Goal: Transaction & Acquisition: Obtain resource

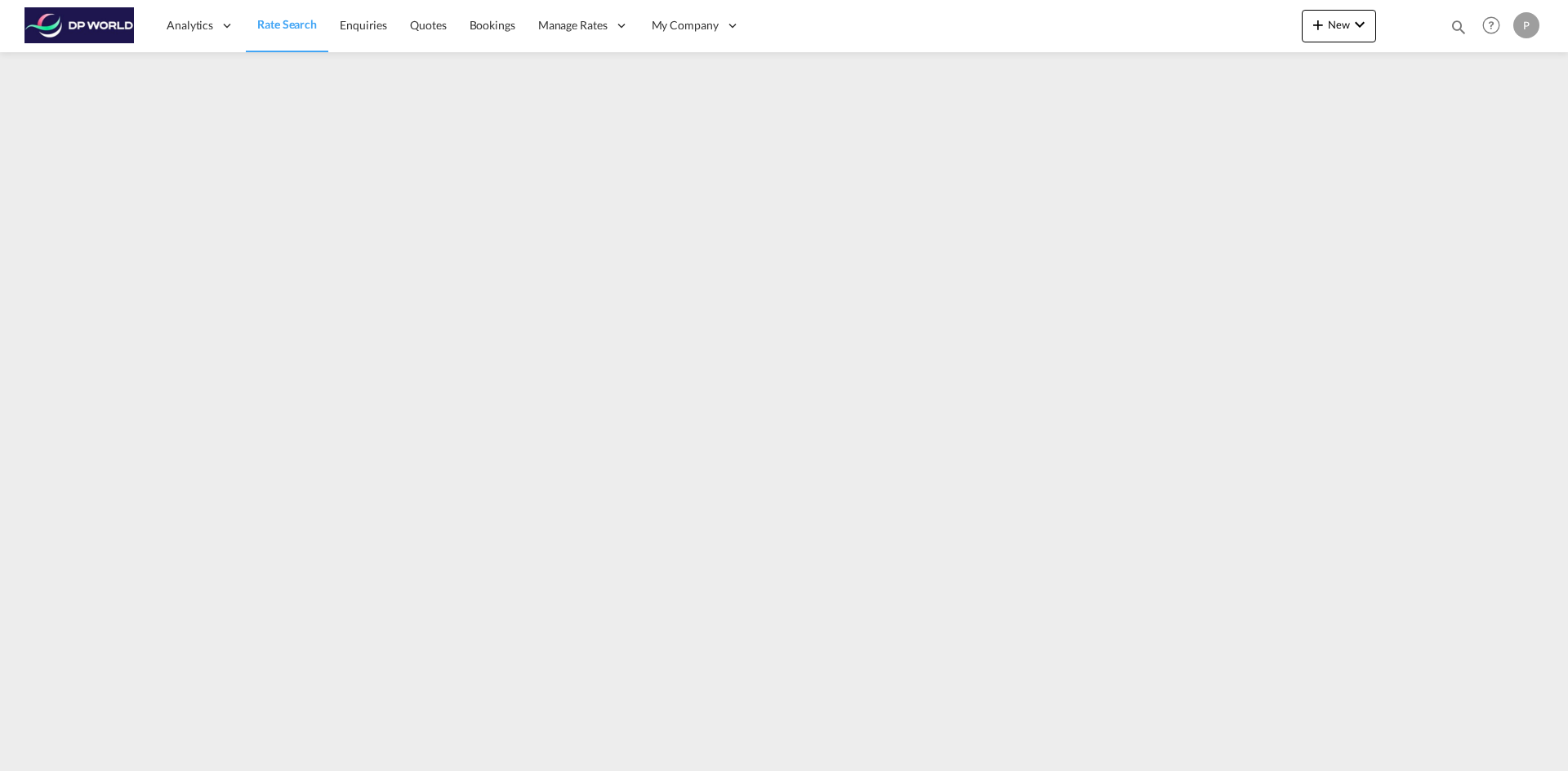
click at [111, 20] on img at bounding box center [79, 25] width 110 height 37
click at [1344, 25] on span "New" at bounding box center [1339, 24] width 61 height 13
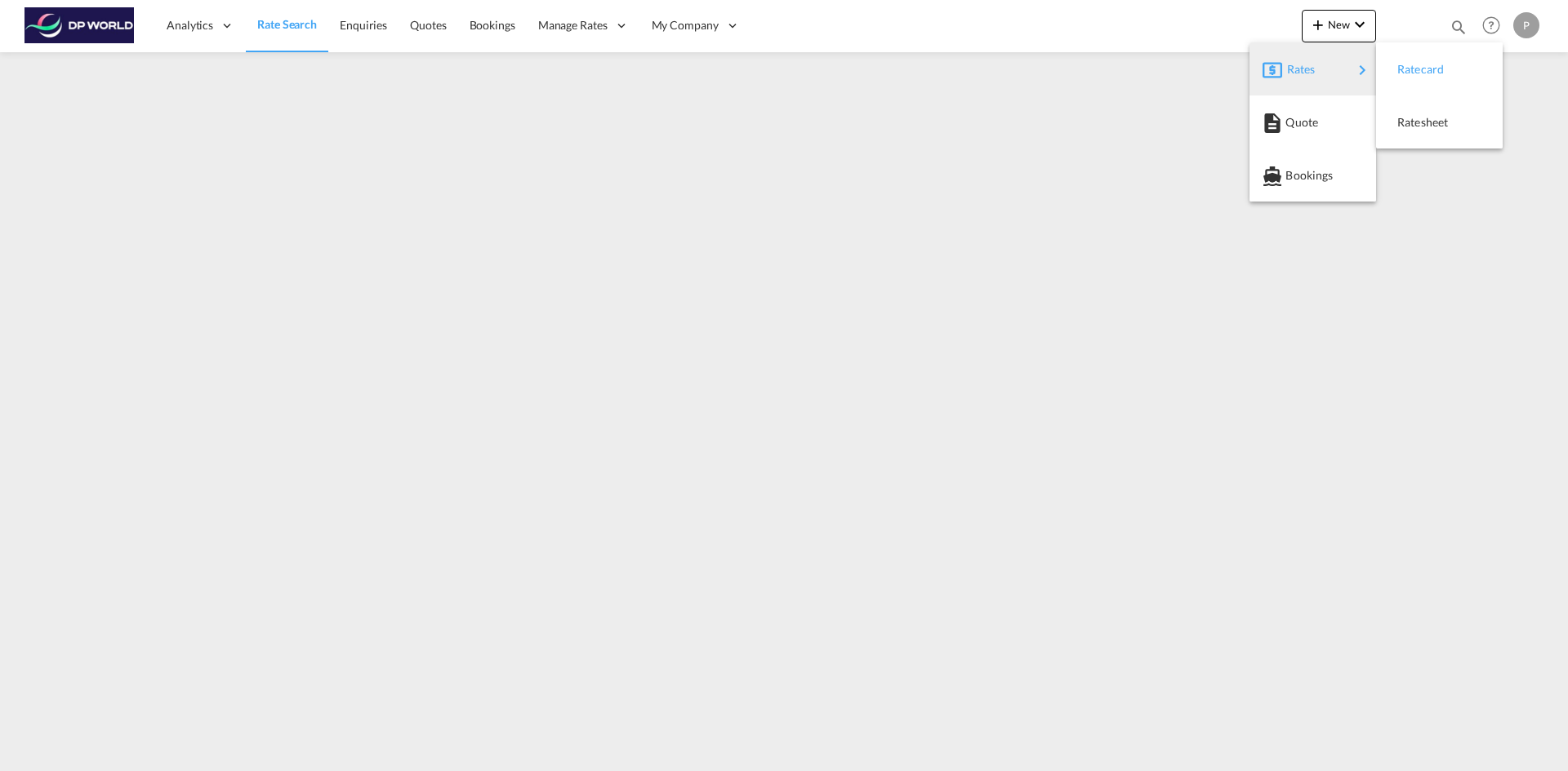
click at [1415, 73] on span "Ratecard" at bounding box center [1406, 69] width 18 height 32
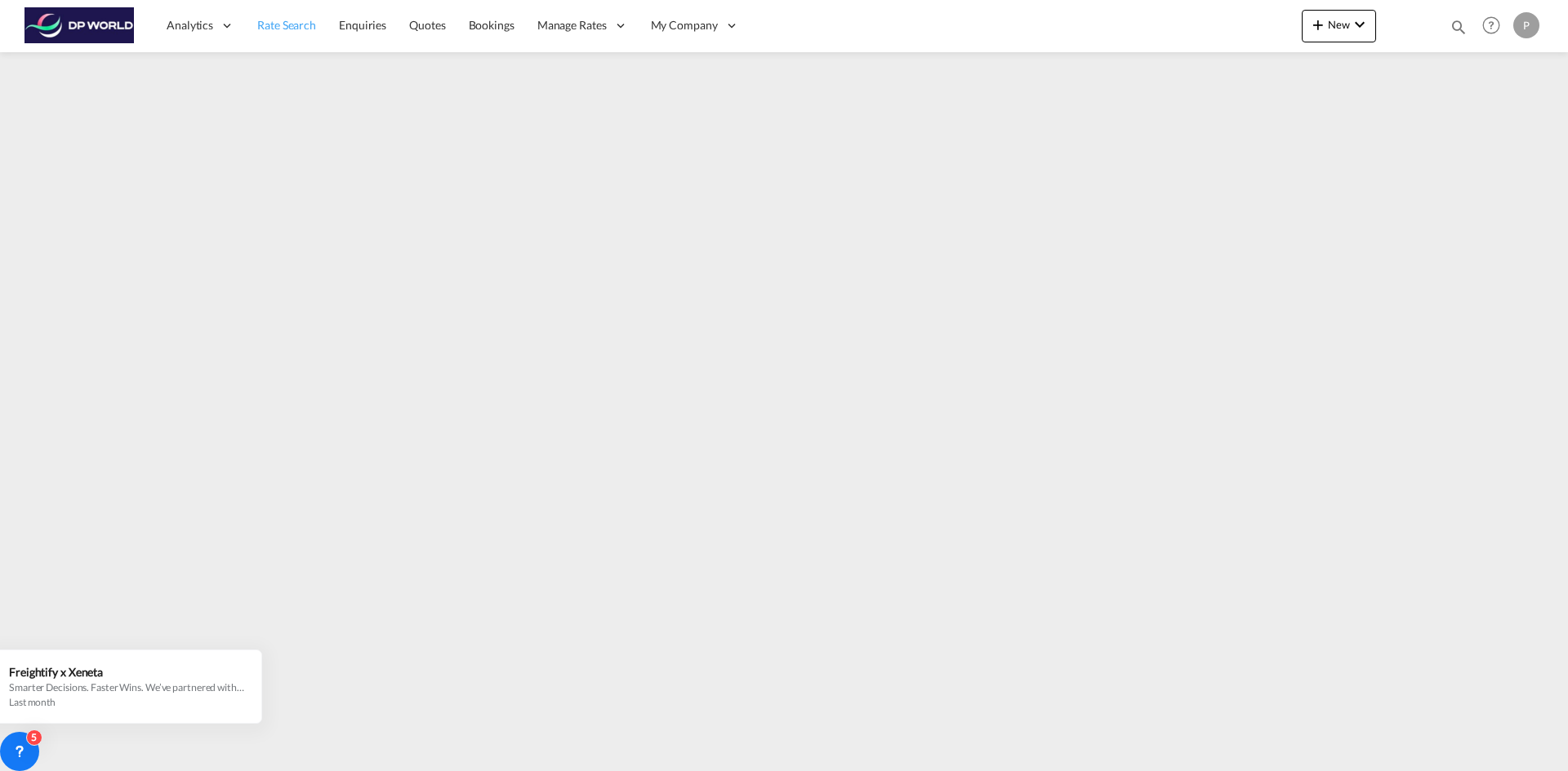
click at [295, 23] on span "Rate Search" at bounding box center [286, 25] width 58 height 14
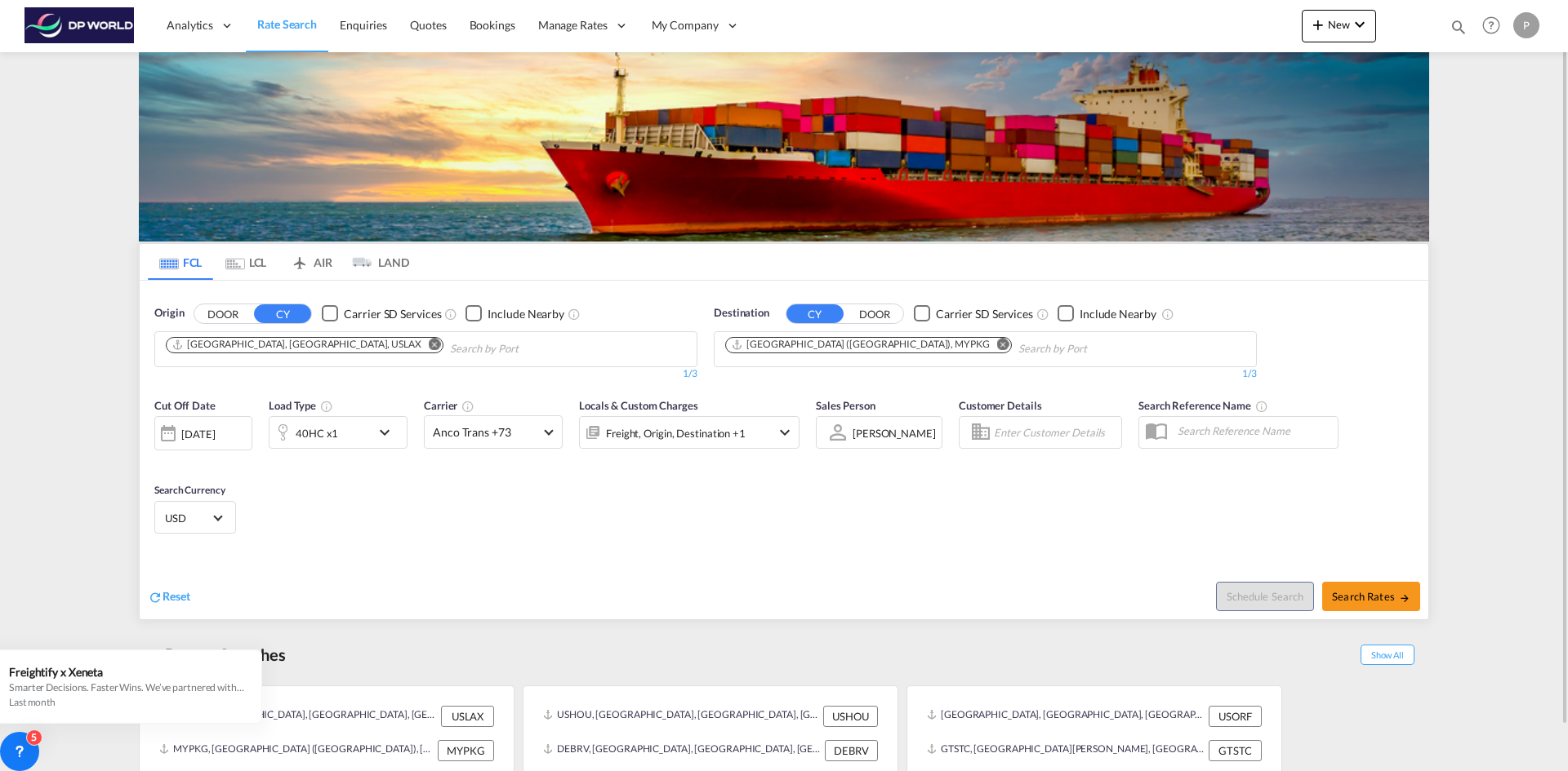
scroll to position [47, 0]
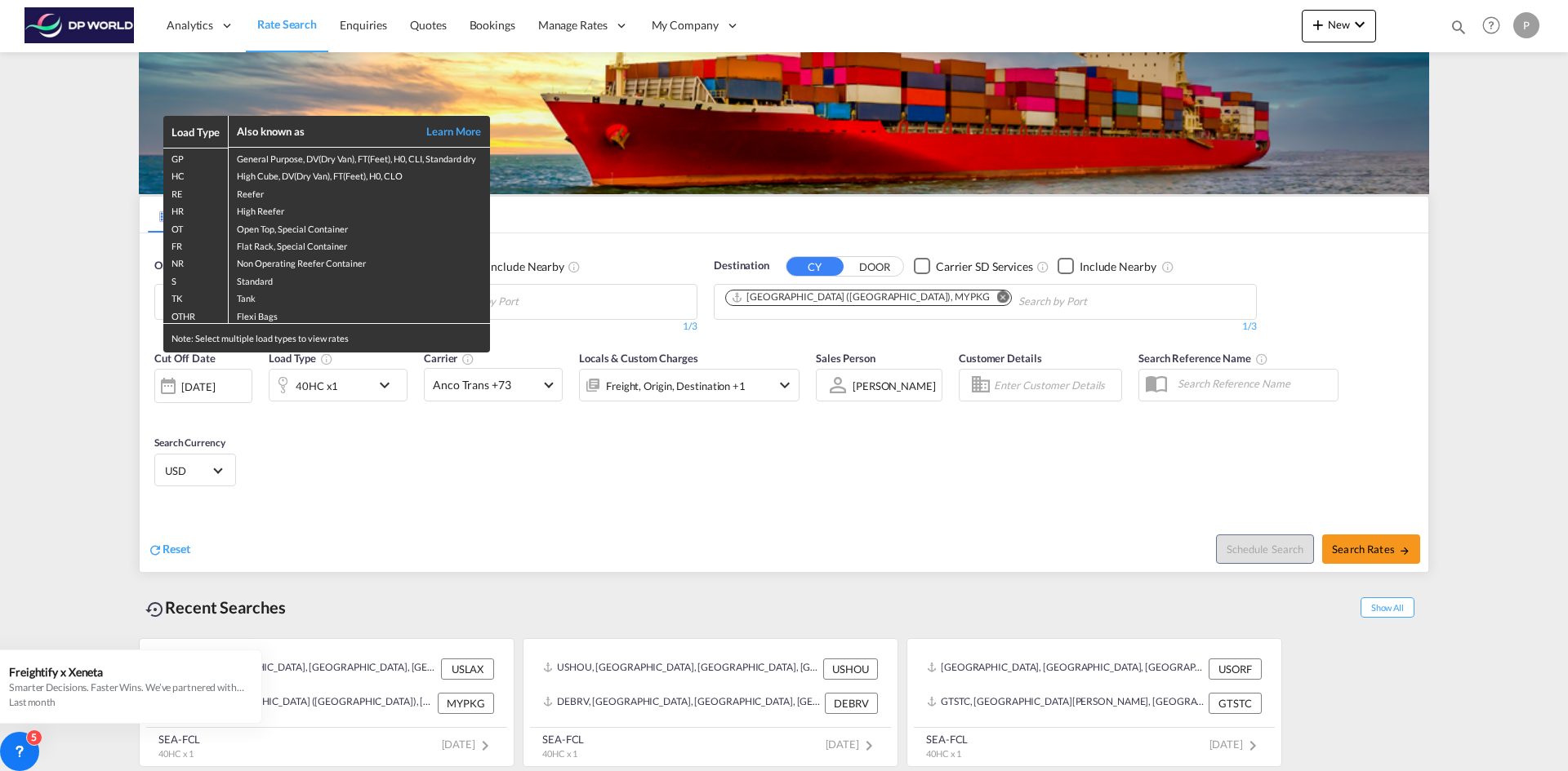
click at [621, 487] on div "Load Type Also known as Learn More GP General Purpose, DV(Dry Van), FT(Feet), H…" at bounding box center [784, 386] width 1568 height 771
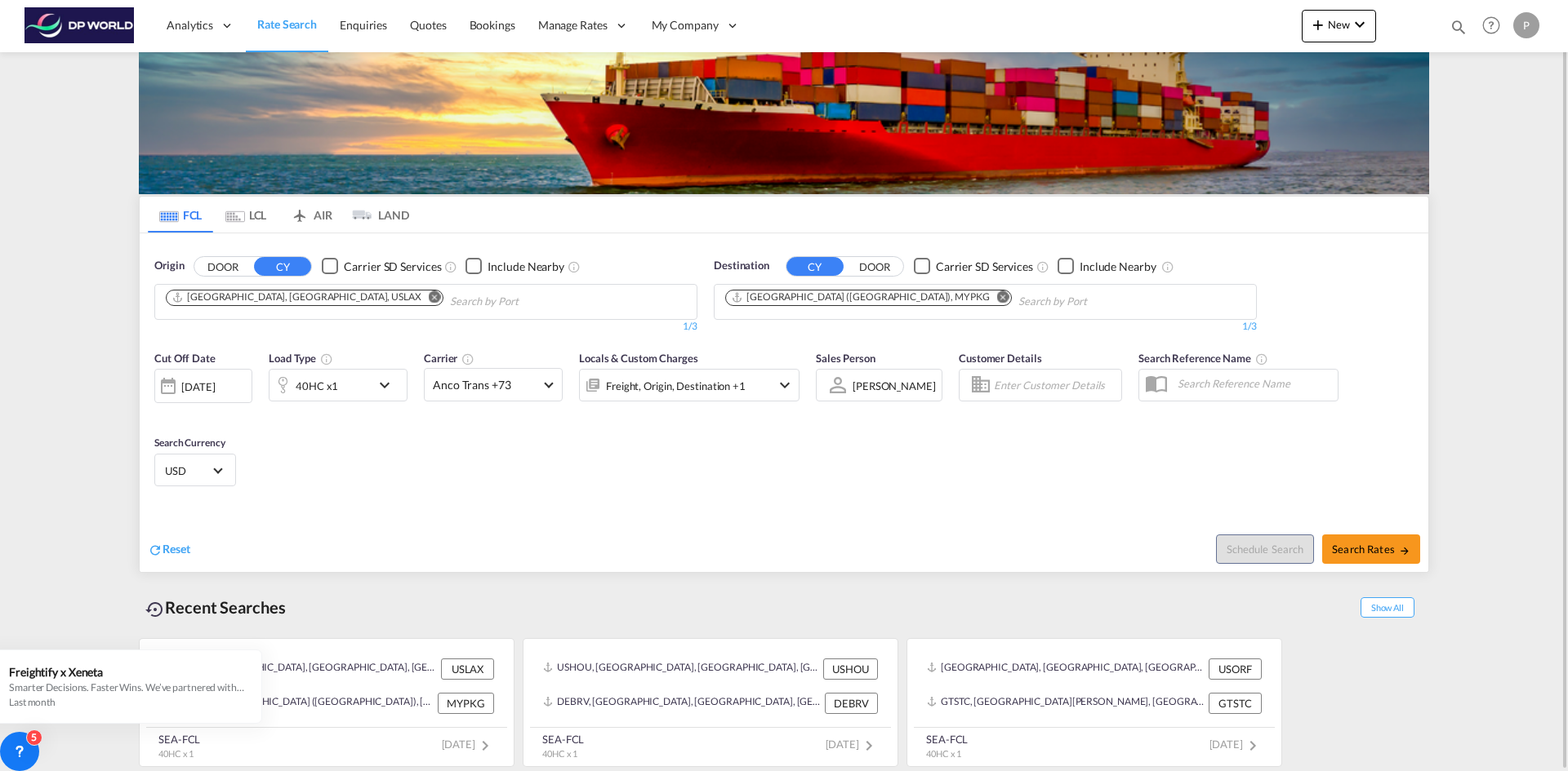
click at [428, 297] on md-icon "Remove" at bounding box center [435, 297] width 12 height 12
click at [997, 299] on md-icon "Remove" at bounding box center [1003, 297] width 12 height 12
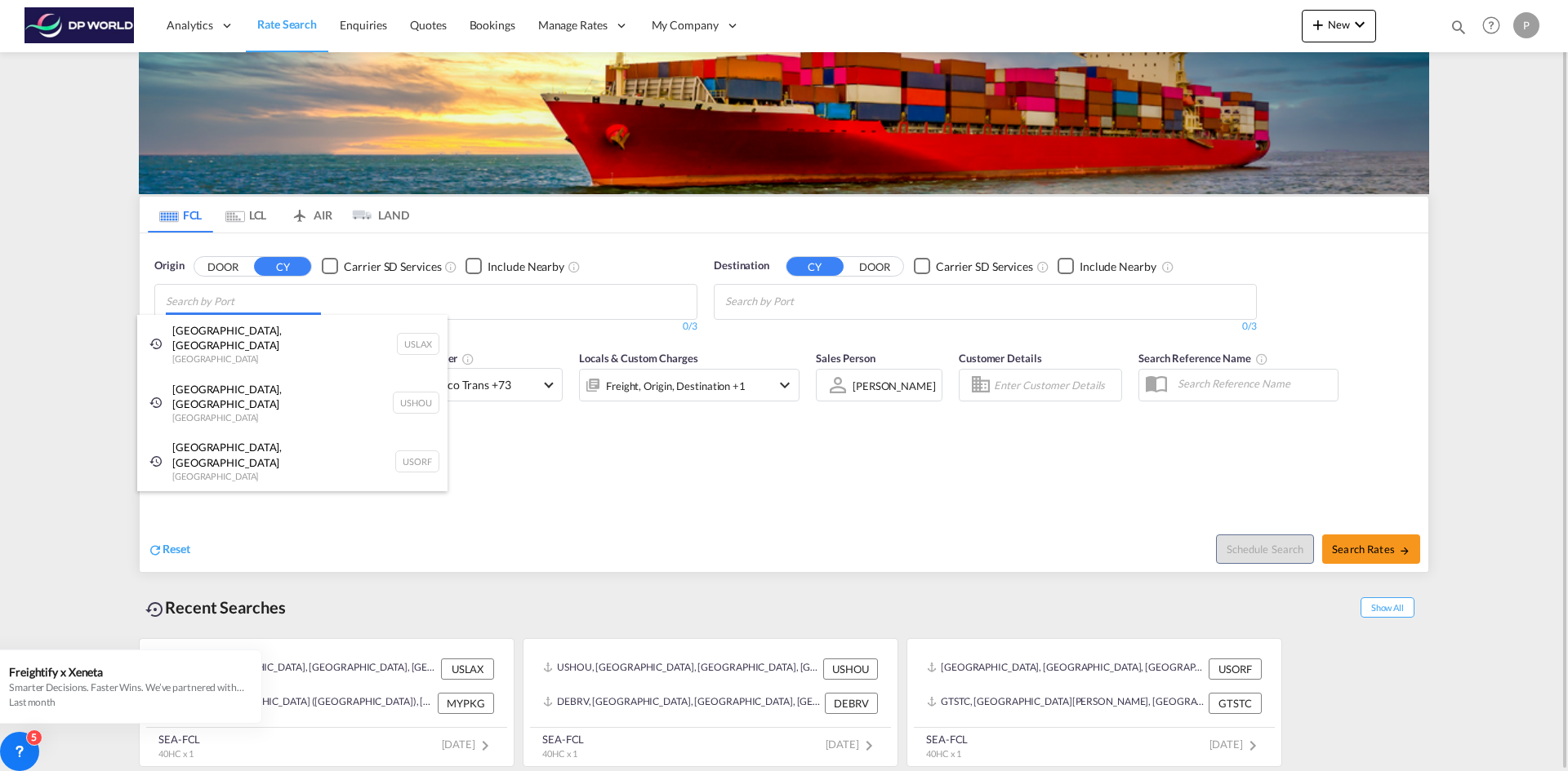
click at [337, 311] on body "Analytics Reports Dashboard Rate Search Enquiries Quotes Bookings" at bounding box center [784, 386] width 1568 height 771
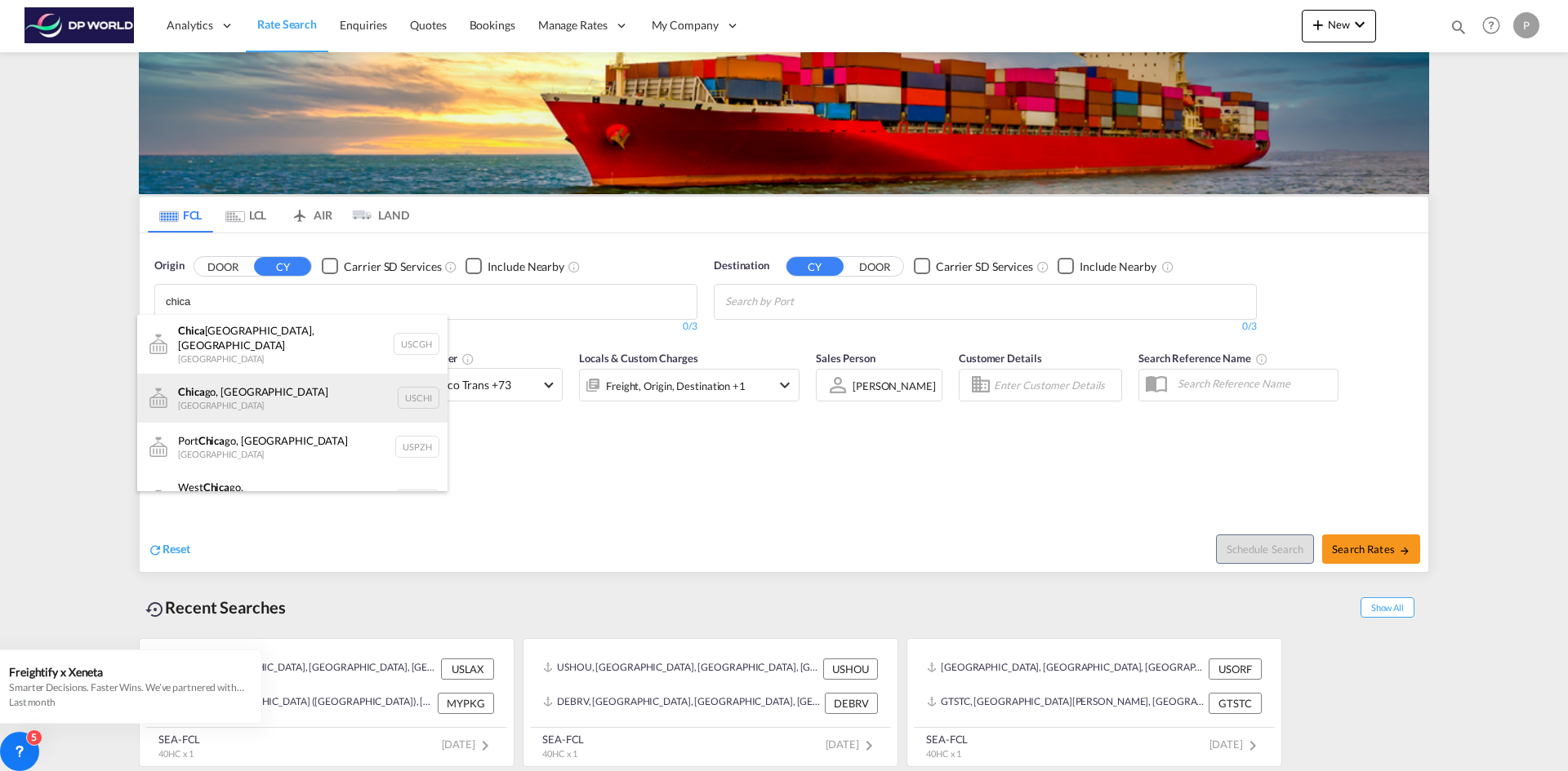
type input "chica"
click at [232, 385] on div "Chica go, IL United States USCHI" at bounding box center [292, 399] width 311 height 49
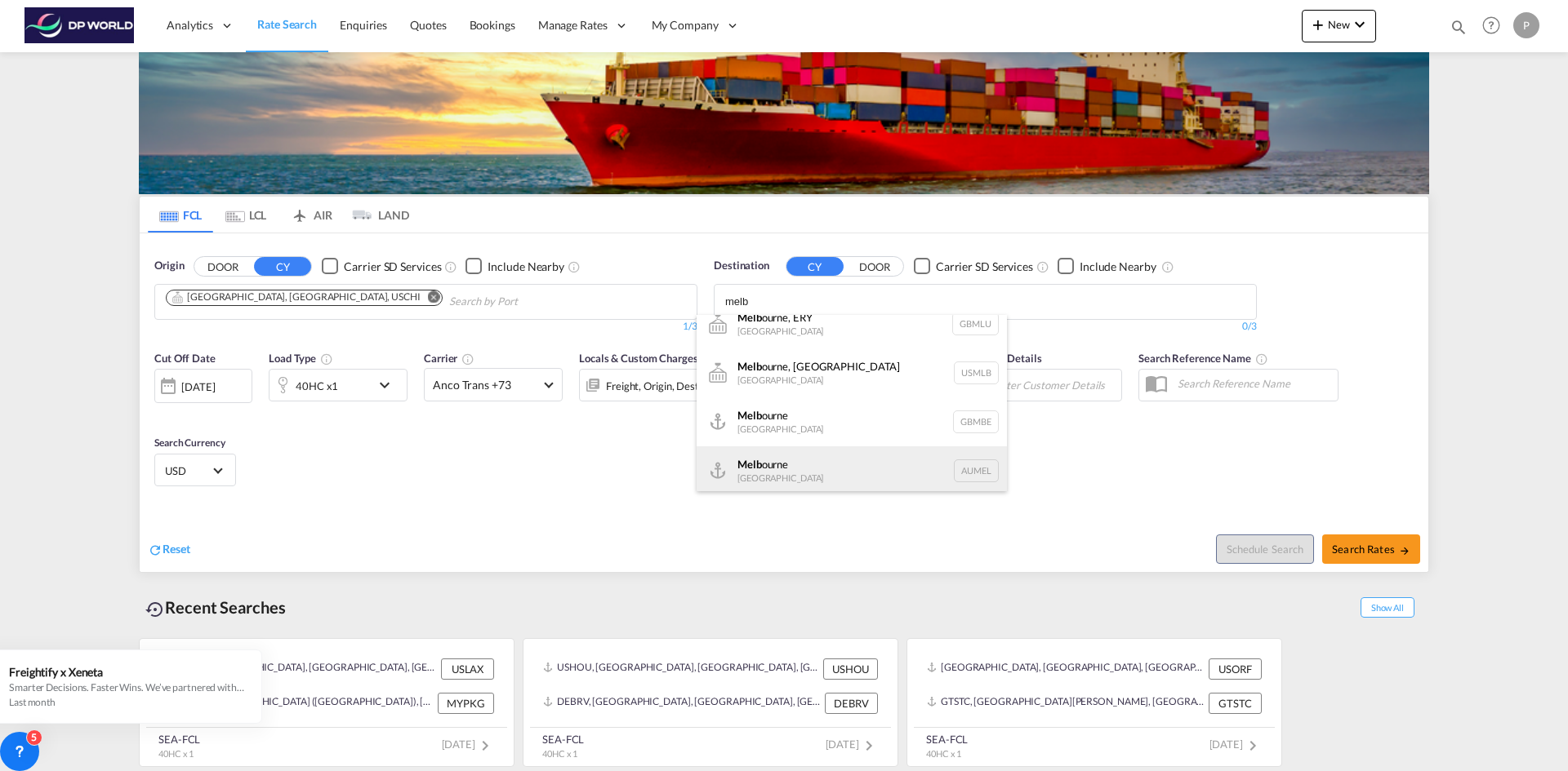
scroll to position [19, 0]
type input "melb"
click at [791, 457] on div "Melb ourne [GEOGRAPHIC_DATA] AUMEL" at bounding box center [852, 467] width 311 height 49
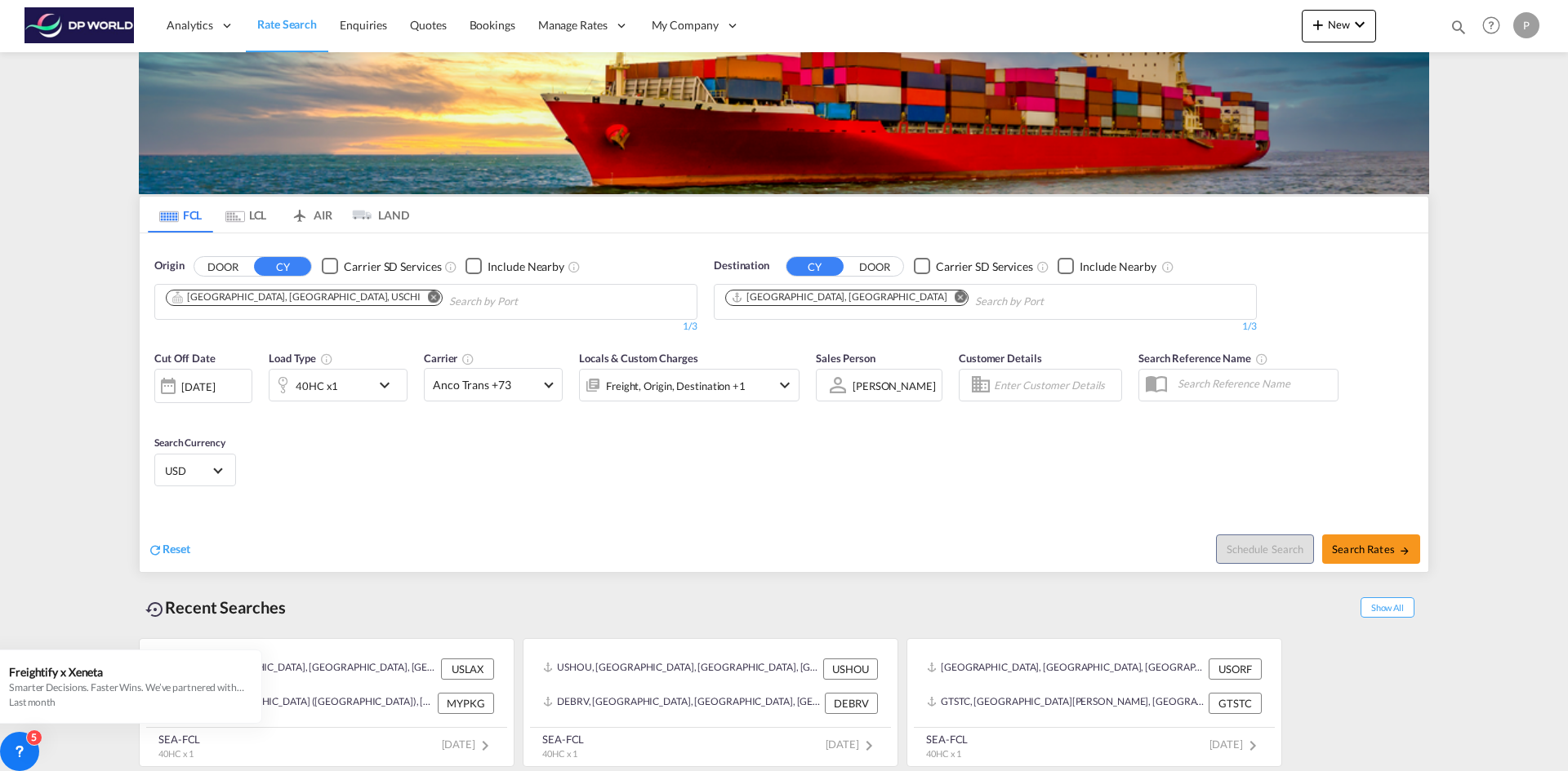
scroll to position [0, 0]
click at [215, 388] on div "[DATE]" at bounding box center [198, 386] width 33 height 15
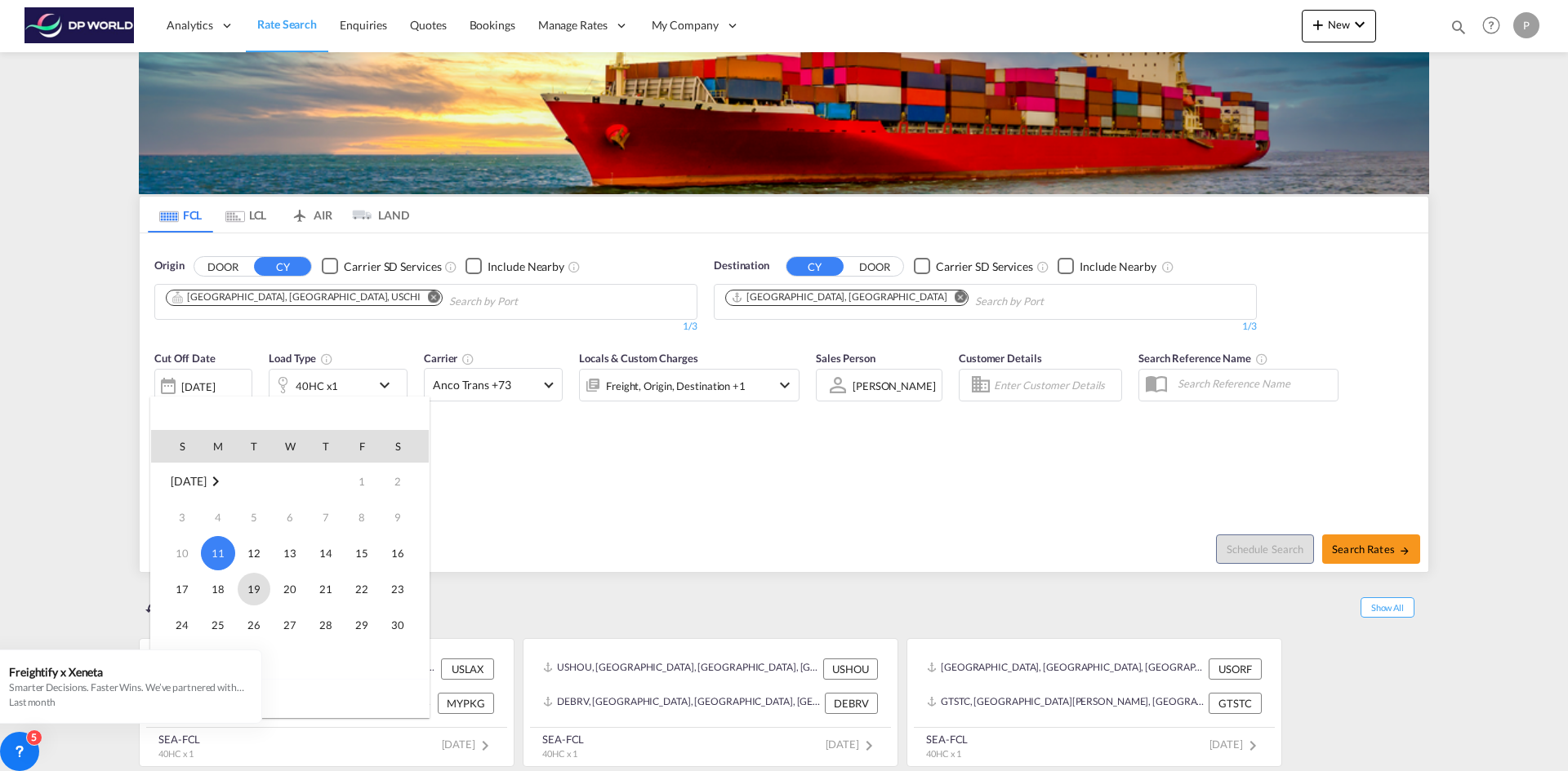
click at [258, 592] on span "19" at bounding box center [253, 589] width 32 height 32
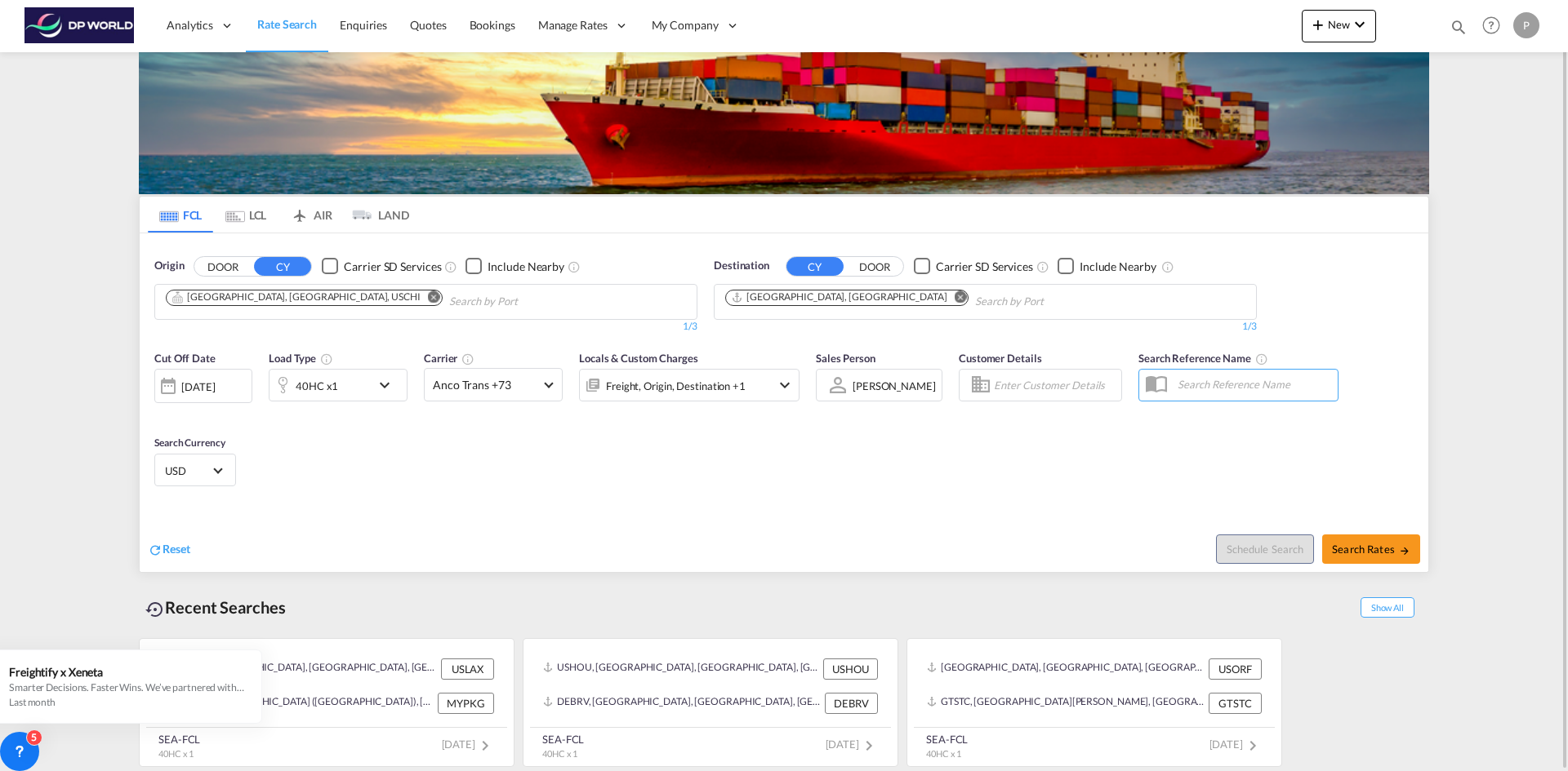
click at [652, 467] on div "Cut Off Date [DATE] [DATE] Load Type 40HC x1 Carrier Anco Trans +73 Online Rate…" at bounding box center [784, 421] width 1289 height 159
click at [549, 385] on span at bounding box center [548, 383] width 9 height 9
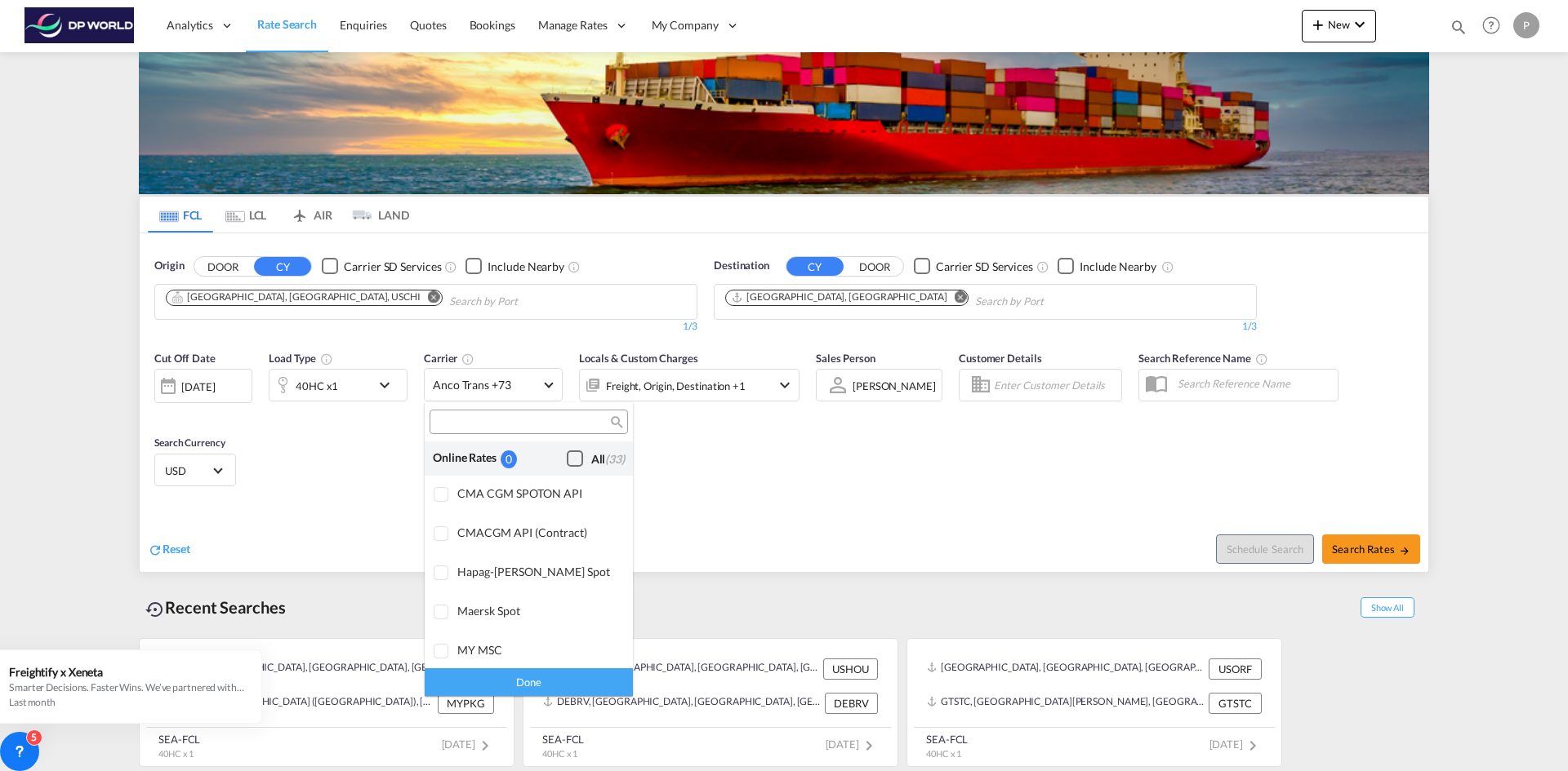
click at [566, 456] on div "Checkbox No Ink" at bounding box center [574, 459] width 17 height 17
click at [818, 507] on md-backdrop at bounding box center [784, 386] width 1568 height 771
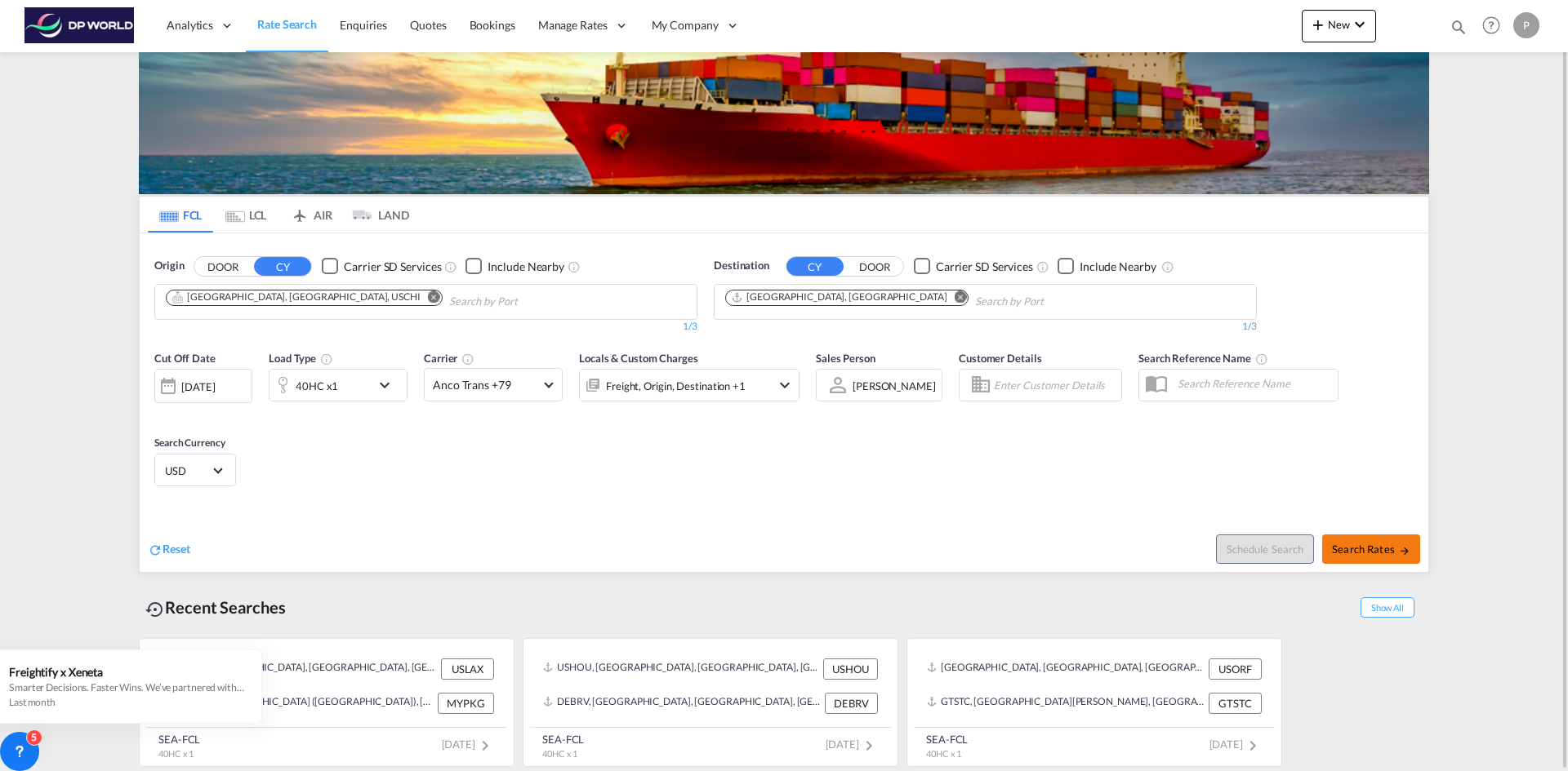
click at [1373, 554] on span "Search Rates" at bounding box center [1371, 549] width 79 height 13
type input "USCHI to AUMEL / [DATE]"
